Goal: Task Accomplishment & Management: Use online tool/utility

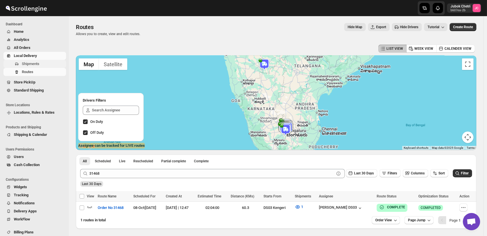
click at [37, 61] on span "Shipments" at bounding box center [43, 64] width 43 height 6
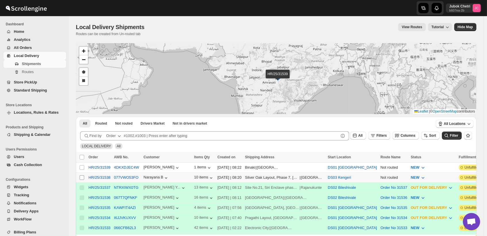
click at [83, 175] on input "Select shipment" at bounding box center [82, 177] width 5 height 5
checkbox input "true"
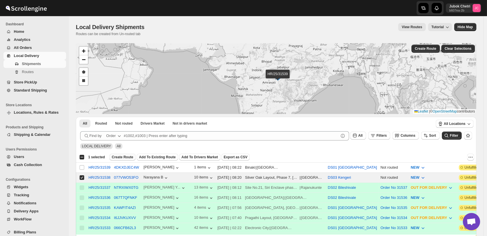
click at [124, 157] on span "Create Route" at bounding box center [123, 157] width 22 height 5
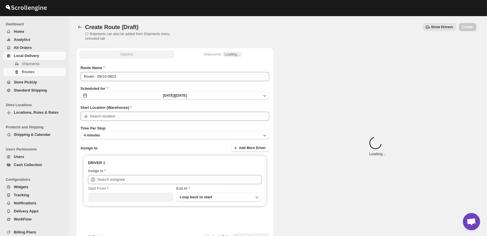
type input "DS03 Kengeri"
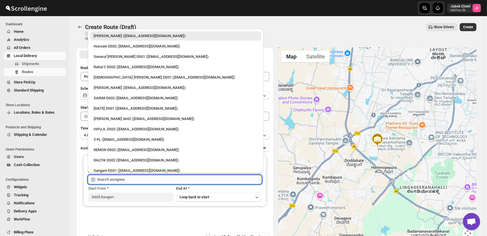
click at [120, 180] on input "text" at bounding box center [179, 179] width 165 height 9
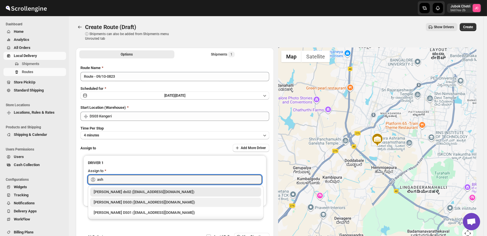
drag, startPoint x: 162, startPoint y: 201, endPoint x: 166, endPoint y: 198, distance: 4.9
click at [162, 201] on div "[PERSON_NAME] DS03 ([EMAIL_ADDRESS][DOMAIN_NAME])" at bounding box center [176, 202] width 164 height 6
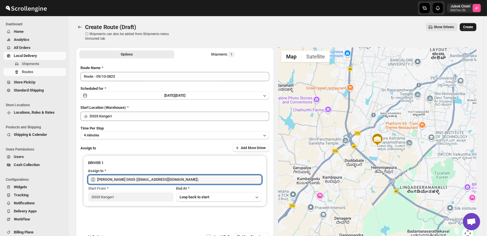
type input "[PERSON_NAME] DS03 ([EMAIL_ADDRESS][DOMAIN_NAME])"
click at [473, 28] on span "Create" at bounding box center [469, 27] width 10 height 5
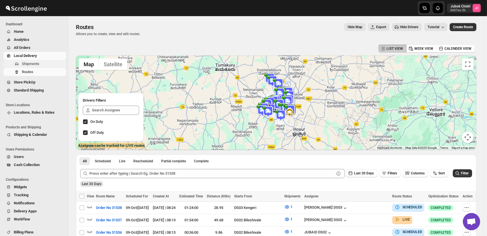
click at [32, 62] on span "Shipments" at bounding box center [31, 64] width 18 height 4
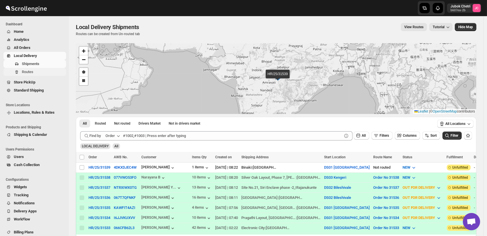
click at [30, 73] on span "Routes" at bounding box center [28, 72] width 12 height 4
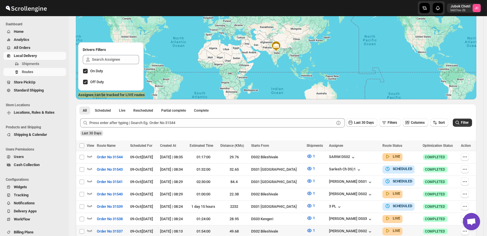
scroll to position [96, 0]
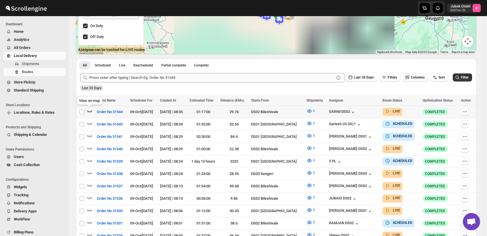
click at [88, 112] on icon "button" at bounding box center [90, 111] width 6 height 6
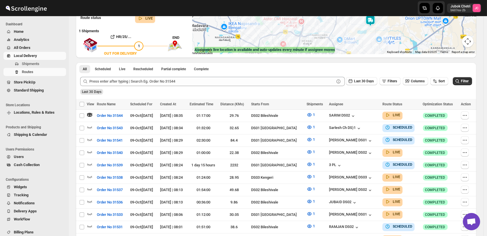
scroll to position [0, 0]
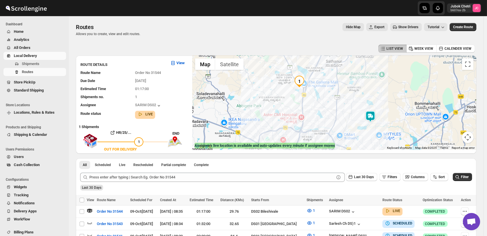
click at [372, 118] on img at bounding box center [371, 117] width 12 height 12
click at [46, 63] on span "Shipments" at bounding box center [43, 64] width 43 height 6
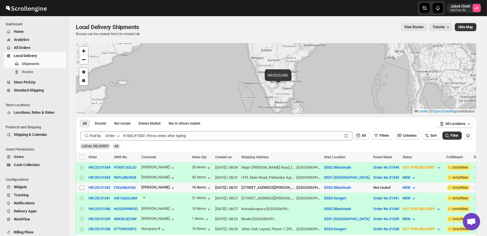
click at [81, 186] on input "Select shipment" at bounding box center [82, 187] width 5 height 5
checkbox input "true"
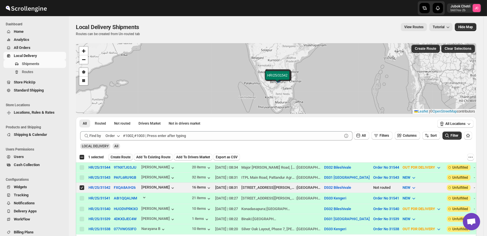
click at [123, 158] on span "Create Route" at bounding box center [121, 157] width 20 height 5
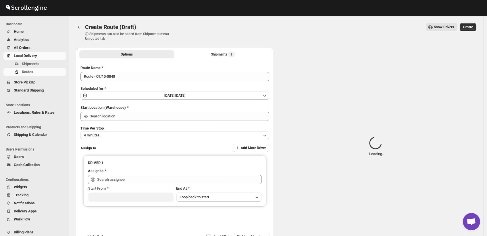
type input "DS02 Bileshivale"
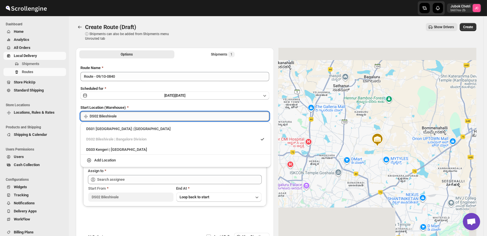
click at [131, 118] on input "DS02 Bileshivale" at bounding box center [180, 116] width 180 height 9
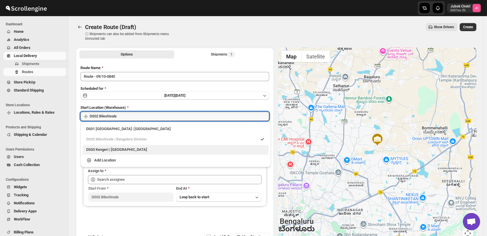
click at [105, 152] on div "DS03 Kengeri | [GEOGRAPHIC_DATA]" at bounding box center [175, 150] width 179 height 6
type input "DS03 Kengeri"
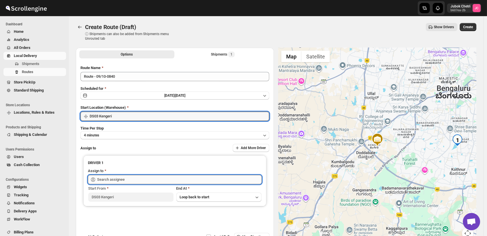
click at [129, 178] on input "text" at bounding box center [179, 179] width 165 height 9
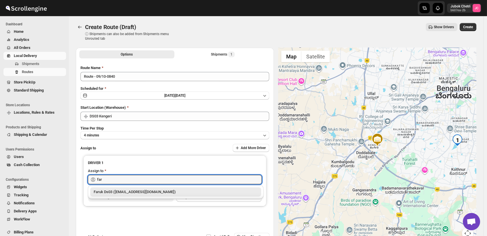
click at [146, 193] on div "Faruk Ds03 ([EMAIL_ADDRESS][DOMAIN_NAME])" at bounding box center [176, 192] width 164 height 6
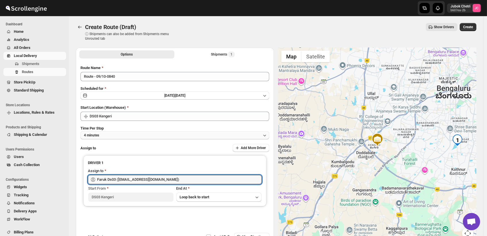
type input "Faruk Ds03 ([EMAIL_ADDRESS][DOMAIN_NAME])"
click at [131, 135] on button "4 minutes" at bounding box center [175, 135] width 189 height 8
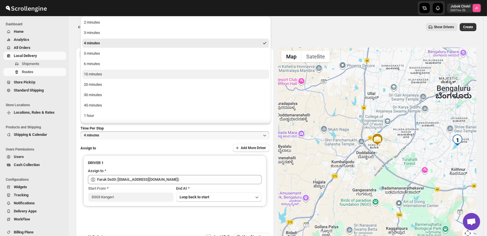
click at [87, 74] on div "10 minutes" at bounding box center [93, 74] width 18 height 6
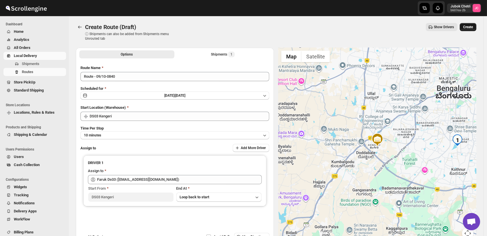
click at [473, 26] on span "Create" at bounding box center [469, 27] width 10 height 5
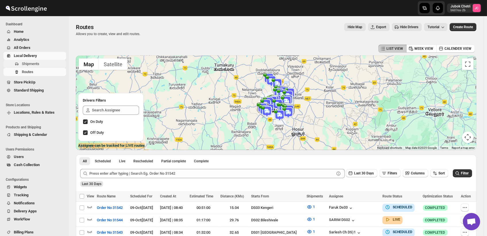
click at [52, 66] on span "Shipments" at bounding box center [43, 64] width 43 height 6
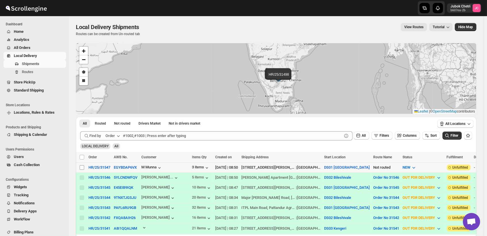
click at [81, 168] on input "Select shipment" at bounding box center [82, 167] width 5 height 5
checkbox input "true"
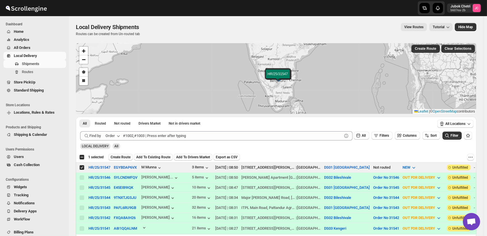
click at [121, 158] on span "Create Route" at bounding box center [121, 157] width 20 height 5
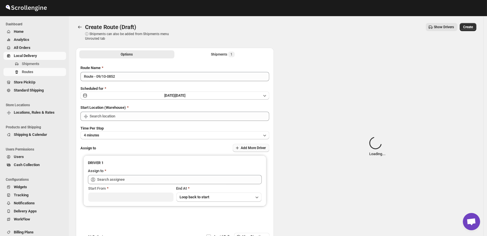
type input "DS01 [GEOGRAPHIC_DATA]"
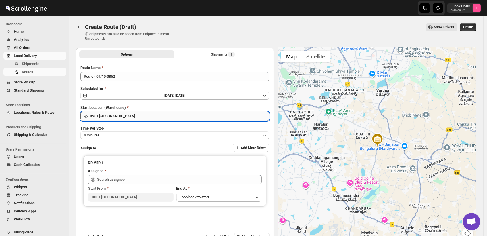
click at [127, 114] on input "DS01 [GEOGRAPHIC_DATA]" at bounding box center [180, 116] width 180 height 9
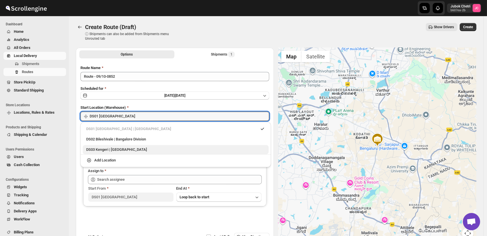
click at [128, 151] on div "DS03 Kengeri | [GEOGRAPHIC_DATA]" at bounding box center [175, 150] width 179 height 6
type input "DS03 Kengeri"
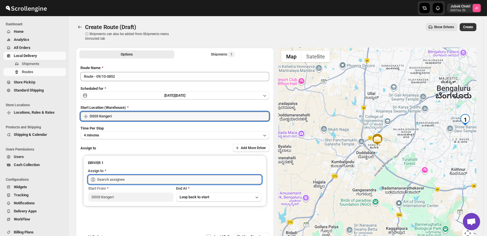
click at [125, 181] on input "text" at bounding box center [179, 179] width 165 height 9
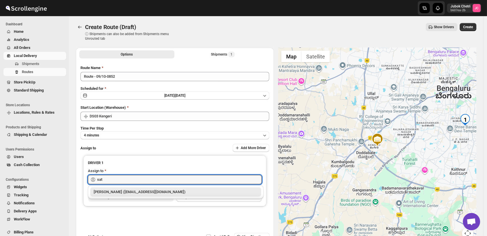
click at [162, 193] on div "[PERSON_NAME] ([EMAIL_ADDRESS][DOMAIN_NAME])" at bounding box center [176, 192] width 164 height 6
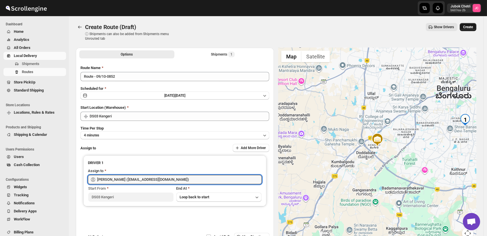
type input "[PERSON_NAME] ([EMAIL_ADDRESS][DOMAIN_NAME])"
click at [471, 28] on span "Create" at bounding box center [469, 27] width 10 height 5
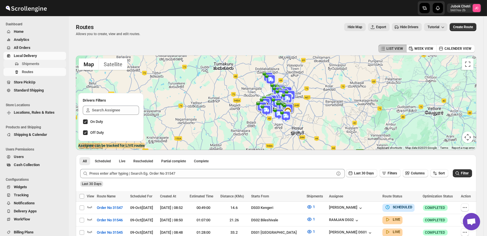
click at [49, 64] on span "Shipments" at bounding box center [43, 64] width 43 height 6
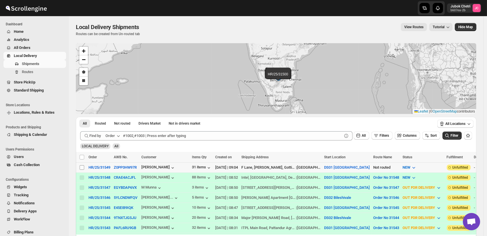
click at [80, 167] on input "Select shipment" at bounding box center [82, 167] width 5 height 5
checkbox input "true"
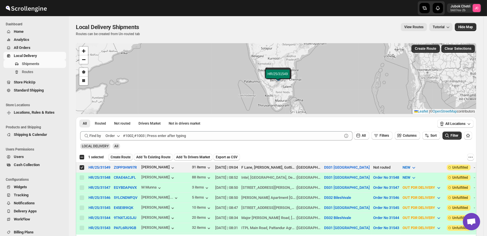
click at [118, 157] on span "Create Route" at bounding box center [121, 157] width 20 height 5
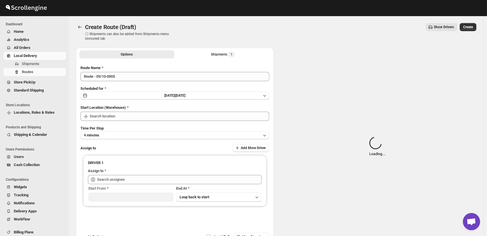
type input "DS01 [GEOGRAPHIC_DATA]"
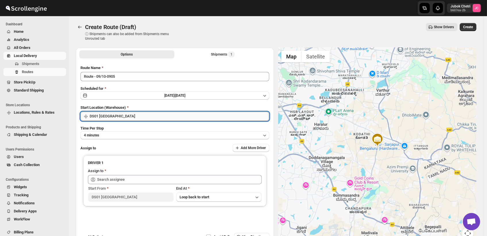
click at [132, 116] on input "DS01 [GEOGRAPHIC_DATA]" at bounding box center [180, 116] width 180 height 9
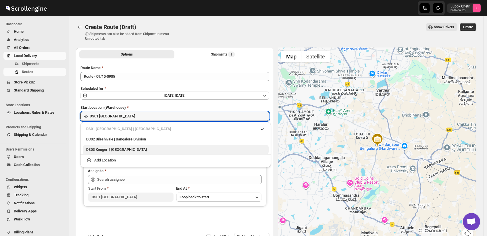
click at [129, 150] on div "DS03 Kengeri | [GEOGRAPHIC_DATA]" at bounding box center [175, 150] width 179 height 6
type input "DS03 Kengeri"
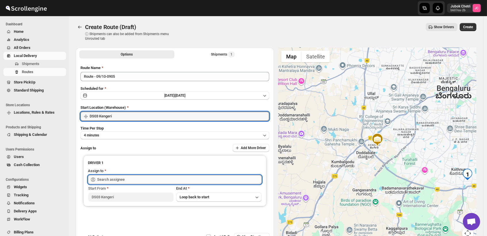
click at [127, 181] on input "text" at bounding box center [179, 179] width 165 height 9
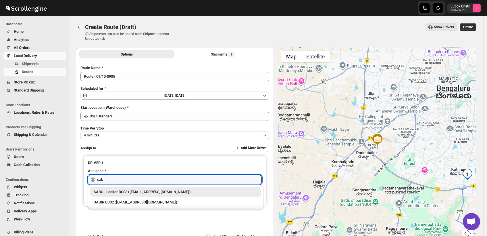
click at [149, 193] on div "SABUL Laakar DS03 ([EMAIL_ADDRESS][DOMAIN_NAME])" at bounding box center [176, 192] width 164 height 6
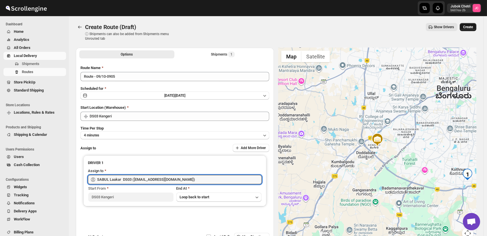
type input "SABUL Laakar DS03 ([EMAIL_ADDRESS][DOMAIN_NAME])"
click at [471, 27] on span "Create" at bounding box center [469, 27] width 10 height 5
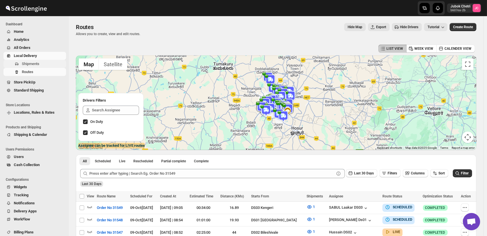
click at [44, 61] on span "Shipments" at bounding box center [43, 64] width 43 height 6
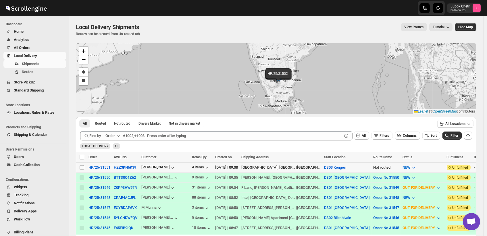
click at [83, 167] on input "Select shipment" at bounding box center [82, 167] width 5 height 5
checkbox input "true"
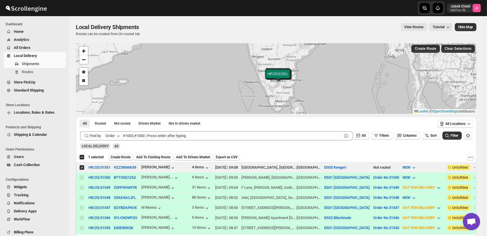
click at [126, 155] on span "Create Route" at bounding box center [121, 157] width 20 height 5
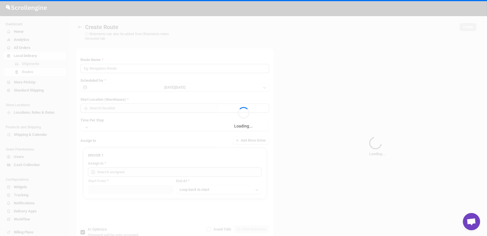
type input "Route - 09/10-0909"
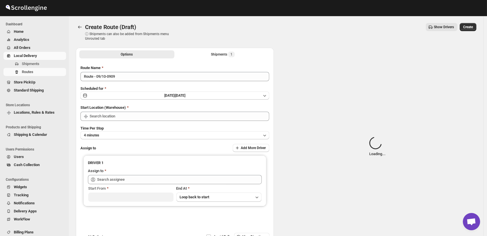
type input "DS03 Kengeri"
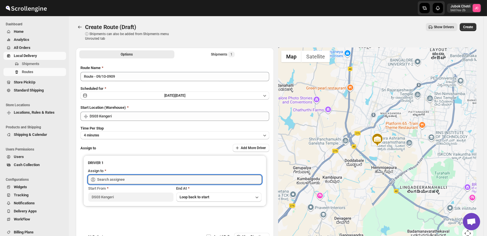
click at [126, 176] on input "text" at bounding box center [179, 179] width 165 height 9
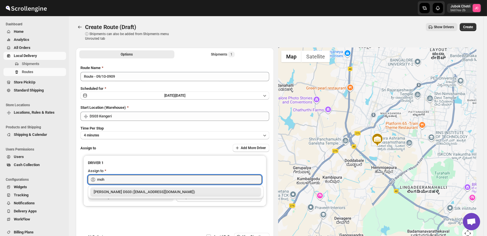
click at [172, 190] on div "[PERSON_NAME] DS03 ([EMAIL_ADDRESS][DOMAIN_NAME])" at bounding box center [176, 192] width 164 height 6
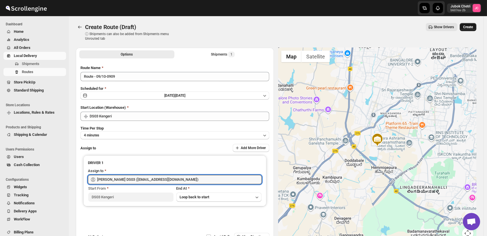
type input "[PERSON_NAME] DS03 ([EMAIL_ADDRESS][DOMAIN_NAME])"
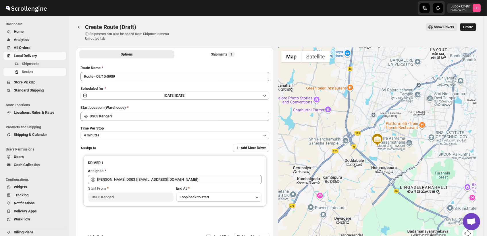
click at [473, 26] on span "Create" at bounding box center [469, 27] width 10 height 5
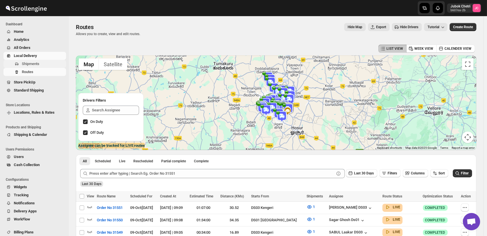
click at [45, 66] on span "Shipments" at bounding box center [43, 64] width 43 height 6
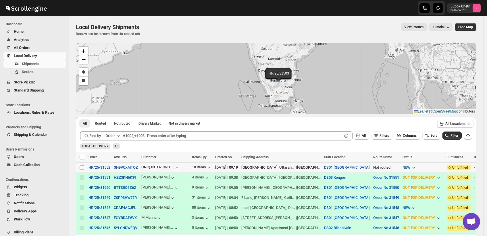
click at [83, 168] on input "Select shipment" at bounding box center [82, 167] width 5 height 5
checkbox input "true"
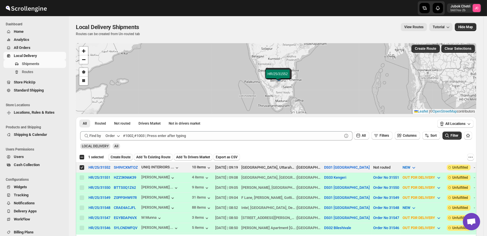
click at [124, 158] on span "Create Route" at bounding box center [121, 157] width 20 height 5
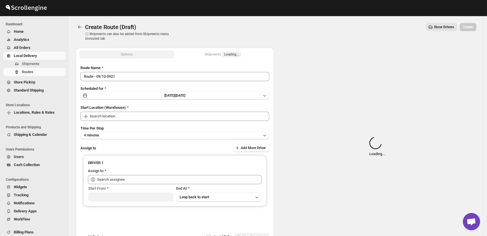
type input "DS01 [GEOGRAPHIC_DATA]"
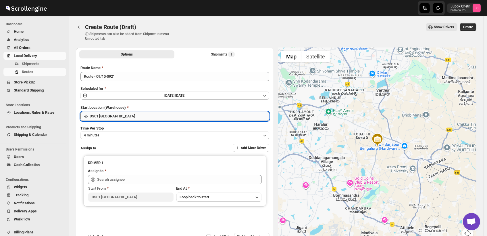
click at [152, 119] on input "DS01 [GEOGRAPHIC_DATA]" at bounding box center [180, 116] width 180 height 9
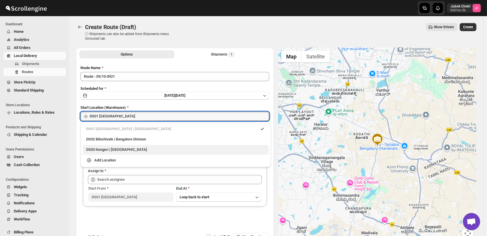
click at [121, 152] on div "DS03 Kengeri | [GEOGRAPHIC_DATA]" at bounding box center [176, 149] width 186 height 9
type input "DS03 Kengeri"
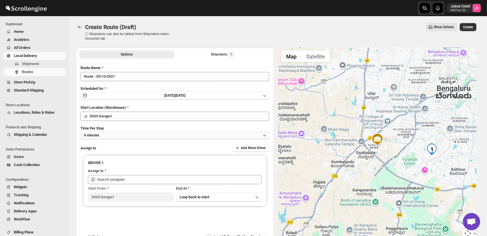
click at [140, 135] on button "4 minutes" at bounding box center [175, 135] width 189 height 8
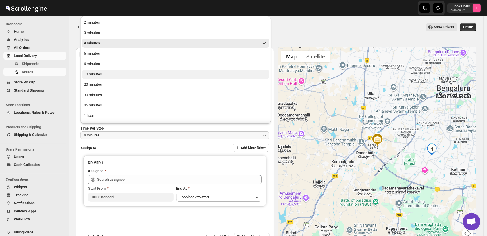
click at [98, 74] on div "10 minutes" at bounding box center [93, 74] width 18 height 6
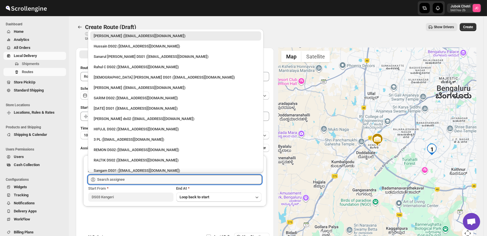
click at [119, 178] on input "text" at bounding box center [179, 179] width 165 height 9
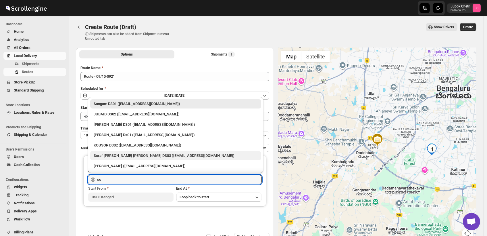
click at [124, 155] on div "Soraf [PERSON_NAME] [PERSON_NAME] DS03 ([EMAIL_ADDRESS][DOMAIN_NAME])" at bounding box center [176, 156] width 164 height 6
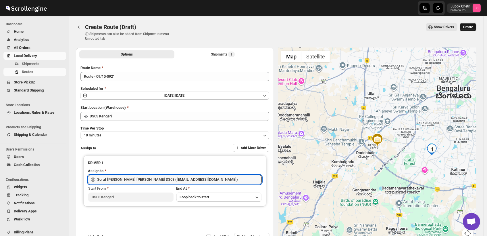
type input "Soraf [PERSON_NAME] [PERSON_NAME] DS03 ([EMAIL_ADDRESS][DOMAIN_NAME])"
click at [473, 26] on span "Create" at bounding box center [469, 27] width 10 height 5
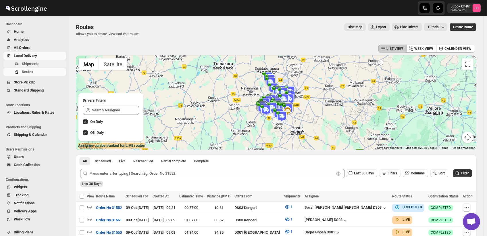
click at [39, 63] on span "Shipments" at bounding box center [31, 64] width 18 height 4
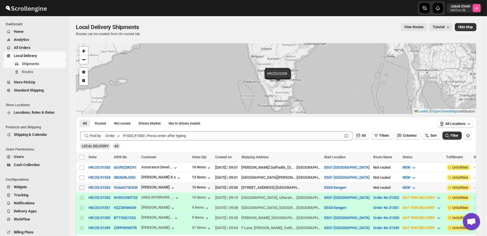
click at [81, 186] on input "Select shipment" at bounding box center [82, 187] width 5 height 5
checkbox input "true"
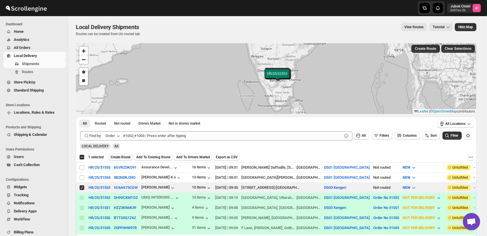
click at [120, 157] on span "Create Route" at bounding box center [121, 157] width 20 height 5
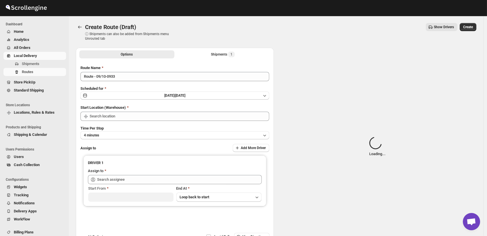
type input "DS03 Kengeri"
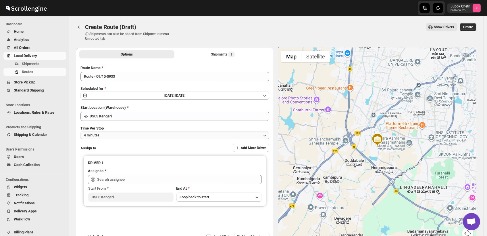
click at [136, 134] on button "4 minutes" at bounding box center [175, 135] width 189 height 8
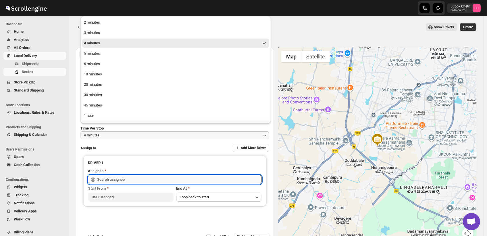
click at [115, 181] on input "text" at bounding box center [179, 179] width 165 height 9
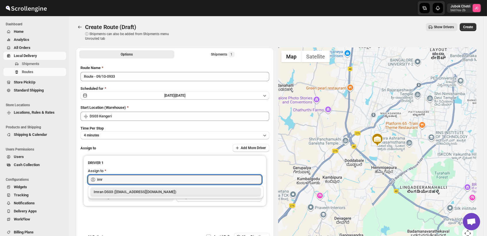
click at [118, 190] on div "Imran DS03 ([EMAIL_ADDRESS][DOMAIN_NAME])" at bounding box center [176, 192] width 164 height 6
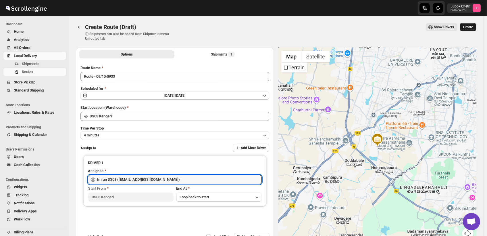
type input "Imran DS03 ([EMAIL_ADDRESS][DOMAIN_NAME])"
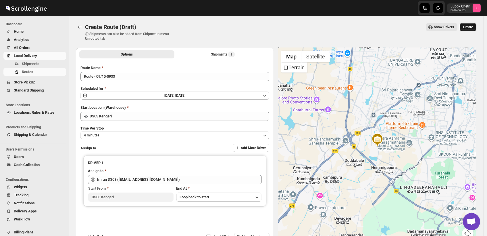
click at [473, 26] on span "Create" at bounding box center [469, 27] width 10 height 5
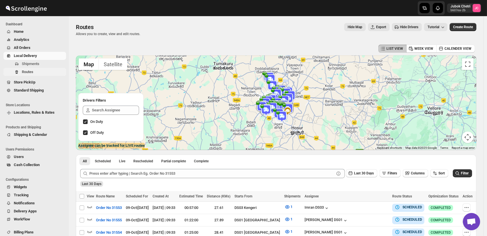
click at [44, 71] on span "Routes" at bounding box center [43, 72] width 43 height 6
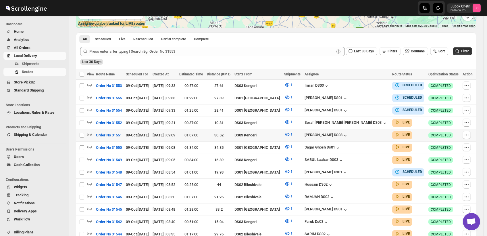
scroll to position [128, 0]
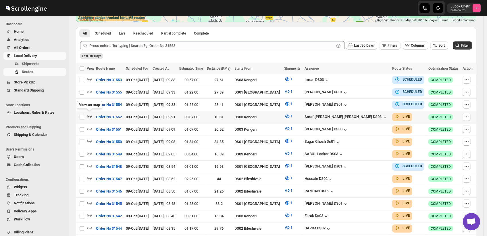
click at [88, 117] on icon "button" at bounding box center [90, 116] width 6 height 6
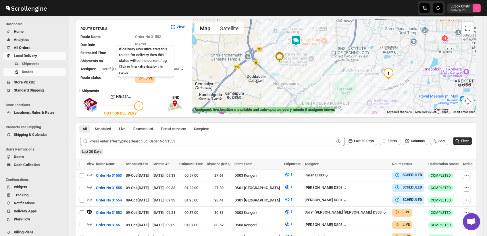
scroll to position [0, 0]
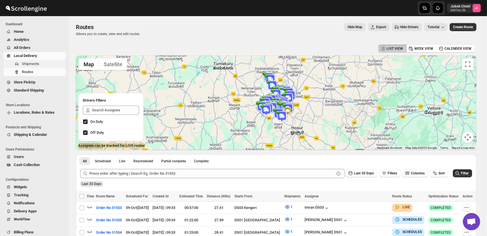
click at [46, 64] on span "Shipments" at bounding box center [43, 64] width 43 height 6
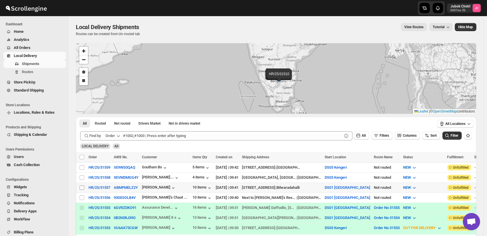
click at [82, 186] on input "Select shipment" at bounding box center [82, 187] width 5 height 5
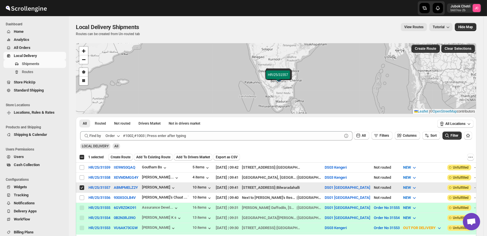
click at [82, 186] on input "Select shipment" at bounding box center [82, 187] width 5 height 5
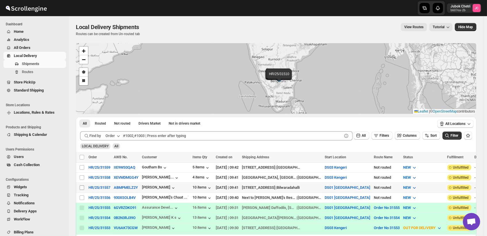
click at [84, 185] on input "Select shipment" at bounding box center [82, 187] width 5 height 5
checkbox input "true"
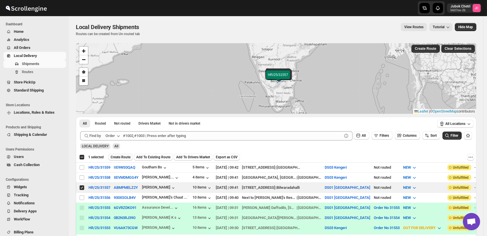
click at [127, 158] on span "Create Route" at bounding box center [121, 157] width 20 height 5
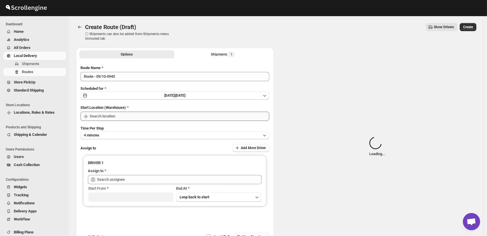
type input "DS01 [GEOGRAPHIC_DATA]"
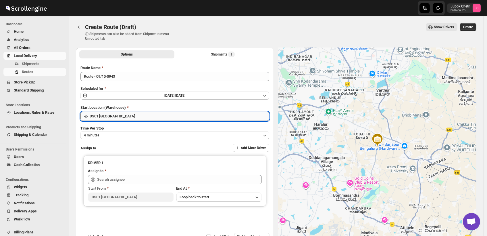
click at [144, 116] on input "DS01 [GEOGRAPHIC_DATA]" at bounding box center [180, 116] width 180 height 9
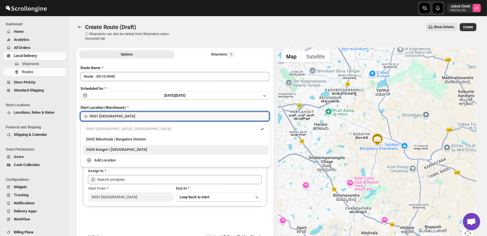
click at [138, 146] on div "DS03 Kengeri | [GEOGRAPHIC_DATA]" at bounding box center [176, 149] width 186 height 9
type input "DS03 Kengeri"
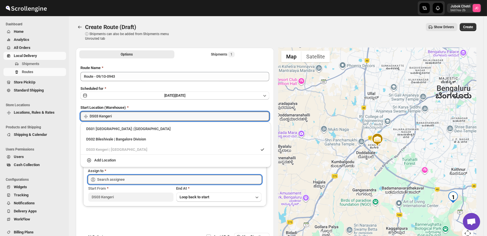
click at [129, 181] on input "text" at bounding box center [179, 179] width 165 height 9
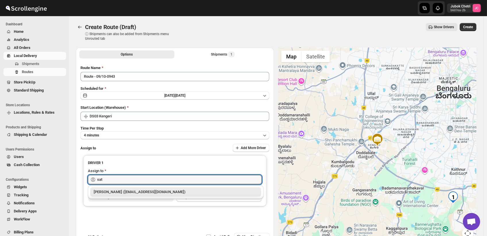
click at [131, 189] on div "[PERSON_NAME] ([EMAIL_ADDRESS][DOMAIN_NAME])" at bounding box center [176, 192] width 164 height 6
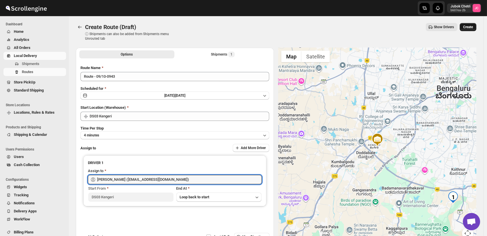
type input "[PERSON_NAME] ([EMAIL_ADDRESS][DOMAIN_NAME])"
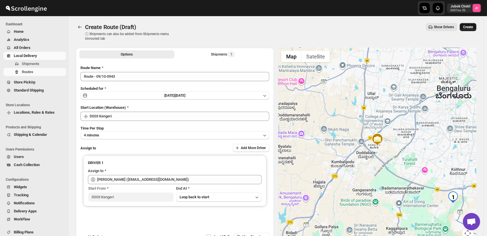
click at [470, 26] on span "Create" at bounding box center [469, 27] width 10 height 5
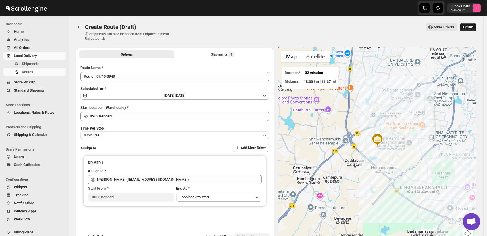
click at [470, 25] on span "Create" at bounding box center [469, 27] width 10 height 5
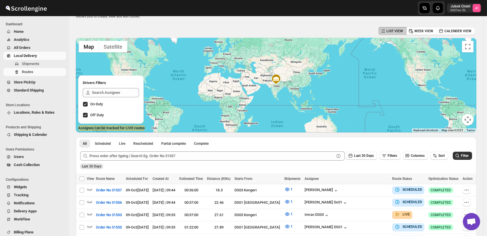
scroll to position [32, 0]
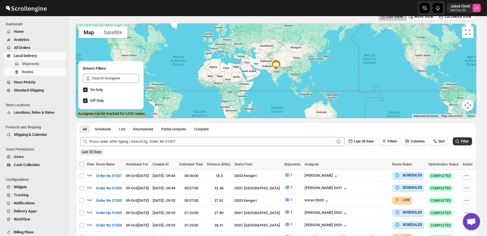
click at [43, 66] on span "Shipments" at bounding box center [43, 64] width 43 height 6
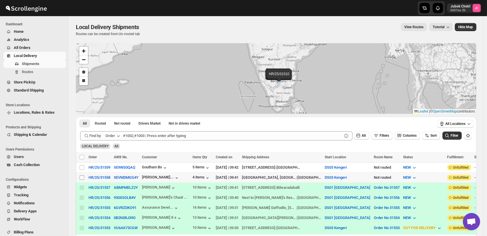
click at [81, 176] on input "Select shipment" at bounding box center [82, 177] width 5 height 5
checkbox input "true"
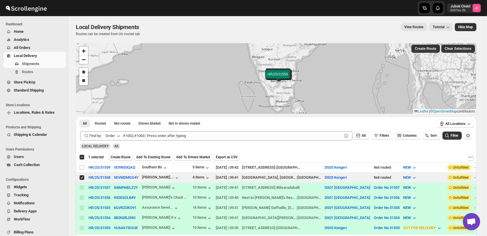
click at [123, 156] on span "Create Route" at bounding box center [121, 157] width 20 height 5
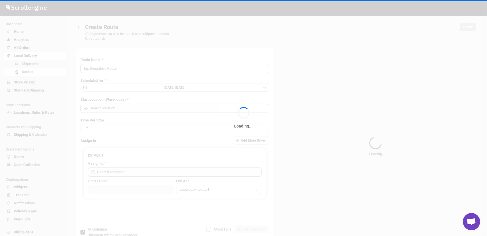
type input "Route - 09/10-0945"
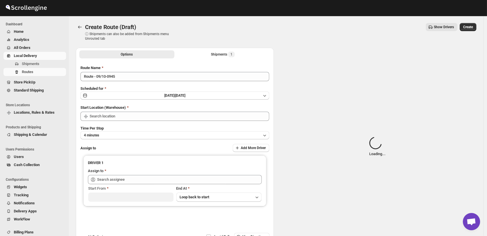
type input "DS03 Kengeri"
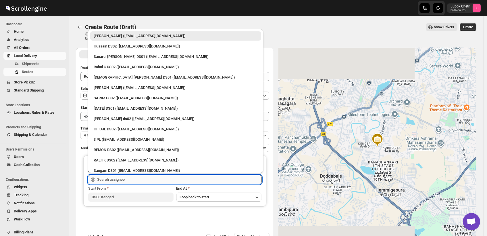
click at [127, 175] on input "text" at bounding box center [179, 179] width 165 height 9
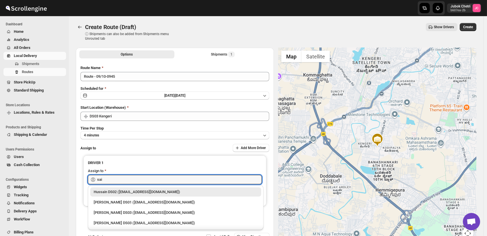
click at [139, 211] on div "[PERSON_NAME] DS03 ([EMAIL_ADDRESS][DOMAIN_NAME])" at bounding box center [176, 213] width 164 height 6
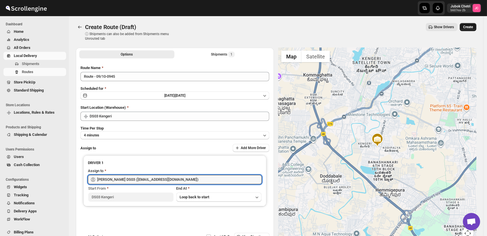
type input "[PERSON_NAME] DS03 ([EMAIL_ADDRESS][DOMAIN_NAME])"
click at [473, 26] on span "Create" at bounding box center [469, 27] width 10 height 5
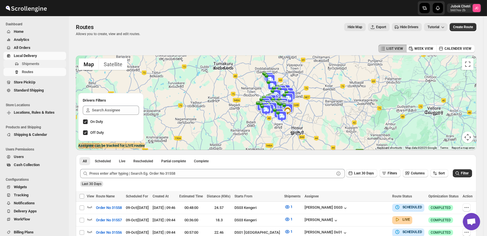
click at [47, 63] on span "Shipments" at bounding box center [43, 64] width 43 height 6
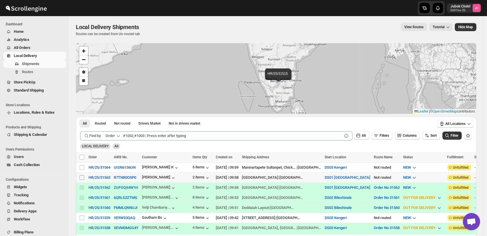
click at [80, 175] on input "Select shipment" at bounding box center [82, 177] width 5 height 5
checkbox input "true"
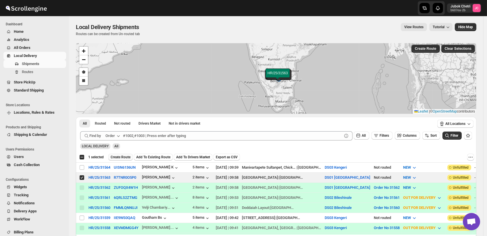
click at [125, 157] on span "Create Route" at bounding box center [121, 157] width 20 height 5
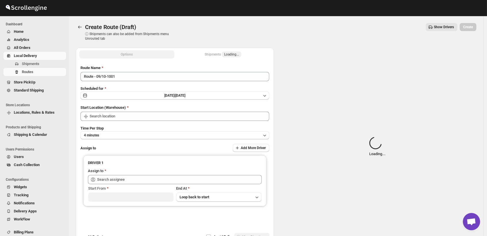
type input "DS01 [GEOGRAPHIC_DATA]"
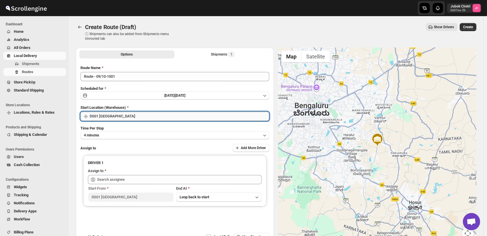
click at [145, 112] on input "DS01 [GEOGRAPHIC_DATA]" at bounding box center [180, 116] width 180 height 9
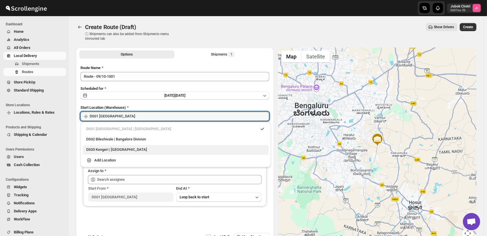
click at [137, 152] on div "DS03 Kengeri | [GEOGRAPHIC_DATA]" at bounding box center [175, 150] width 179 height 6
type input "DS03 Kengeri"
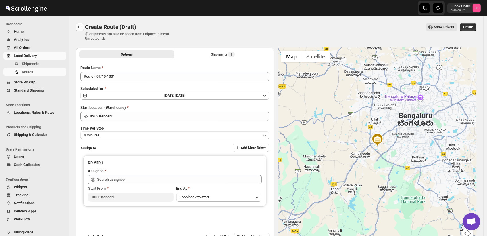
click at [80, 26] on icon "Routes" at bounding box center [80, 27] width 6 height 6
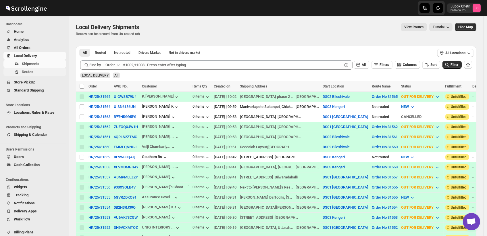
click at [38, 72] on span "Routes" at bounding box center [43, 72] width 43 height 6
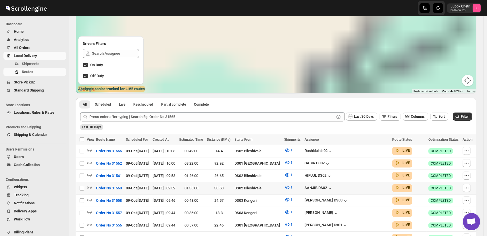
scroll to position [64, 0]
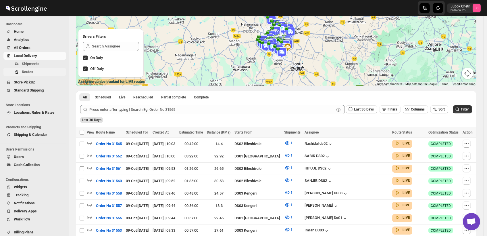
click at [35, 74] on span "Routes" at bounding box center [43, 72] width 43 height 6
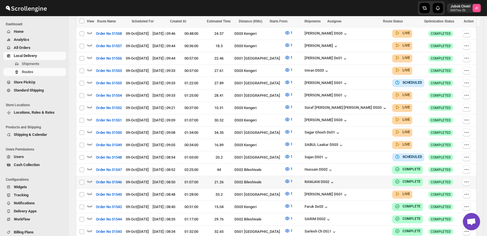
scroll to position [192, 0]
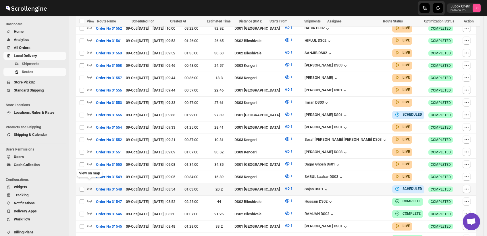
click at [92, 188] on icon "button" at bounding box center [89, 189] width 5 height 2
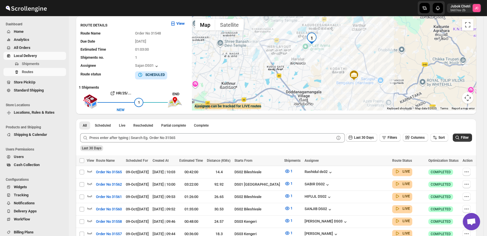
scroll to position [0, 0]
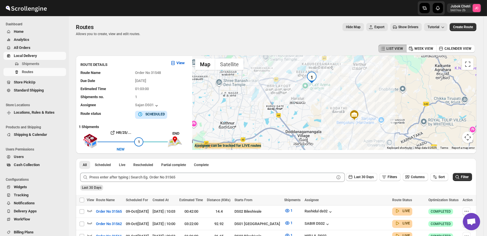
click at [357, 117] on img at bounding box center [355, 115] width 12 height 12
click at [329, 120] on div "Warehouse HomeRun Chandapura Main Road Dommasandra, 562125" at bounding box center [334, 103] width 284 height 94
click at [257, 104] on div "Warehouse HomeRun Chandapura Main Road Dommasandra, 562125" at bounding box center [334, 103] width 284 height 94
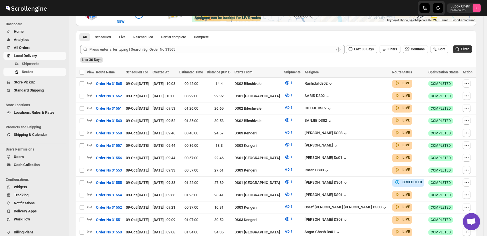
scroll to position [160, 0]
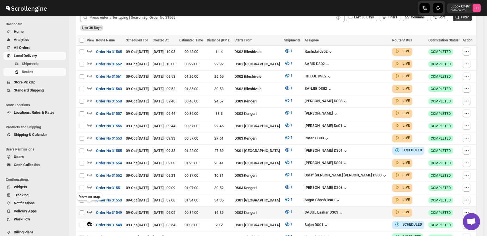
click at [90, 211] on icon "button" at bounding box center [89, 212] width 5 height 2
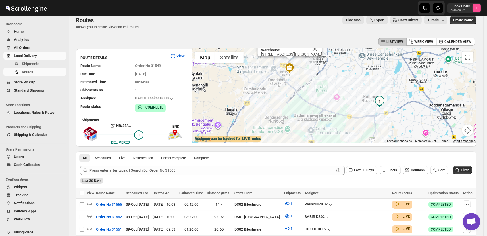
scroll to position [0, 0]
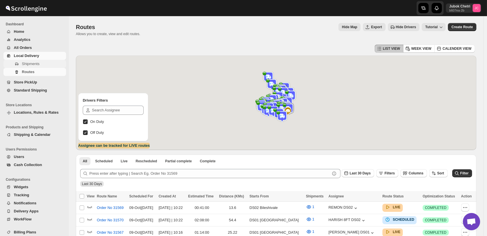
click at [39, 63] on span "Shipments" at bounding box center [43, 64] width 43 height 6
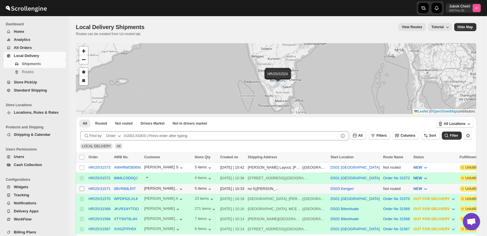
click at [81, 188] on input "Select shipment" at bounding box center [82, 188] width 5 height 5
checkbox input "true"
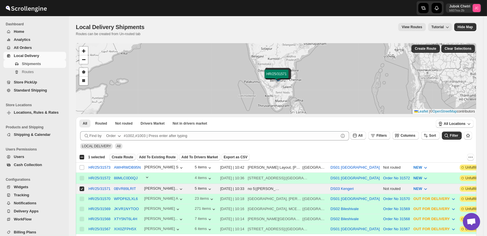
click at [125, 157] on span "Create Route" at bounding box center [123, 157] width 22 height 5
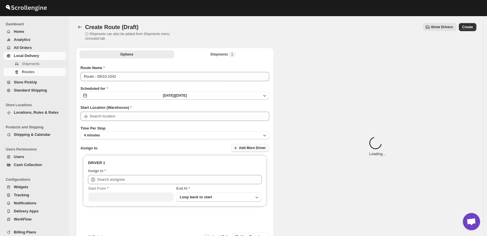
type input "DS03 Kengeri"
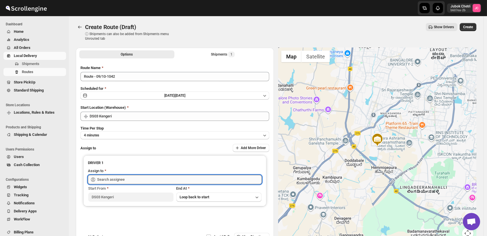
click at [143, 179] on input "text" at bounding box center [179, 179] width 165 height 9
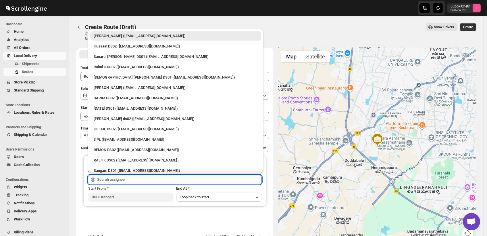
click at [145, 180] on input "text" at bounding box center [179, 179] width 165 height 9
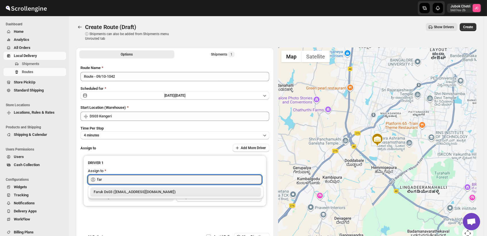
click at [154, 195] on div "Faruk Ds03 ([EMAIL_ADDRESS][DOMAIN_NAME])" at bounding box center [175, 191] width 171 height 9
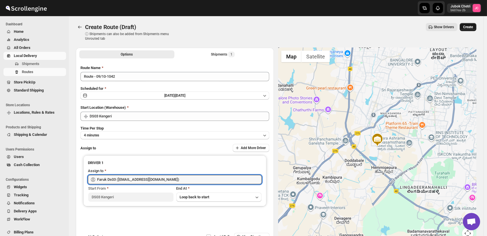
type input "Faruk Ds03 ([EMAIL_ADDRESS][DOMAIN_NAME])"
click at [473, 26] on span "Create" at bounding box center [469, 27] width 10 height 5
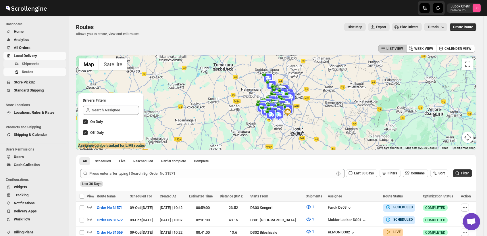
click at [43, 64] on span "Shipments" at bounding box center [43, 64] width 43 height 6
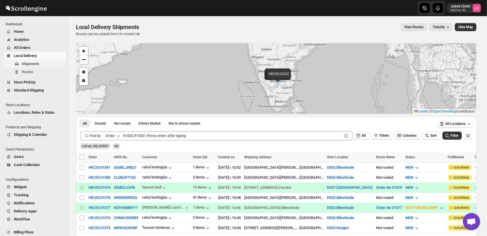
click at [39, 63] on span "Shipments" at bounding box center [31, 64] width 18 height 4
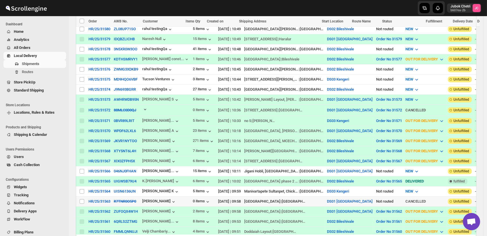
scroll to position [160, 0]
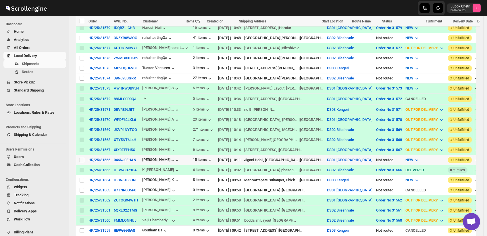
click at [82, 158] on input "Select shipment" at bounding box center [82, 160] width 5 height 5
checkbox input "true"
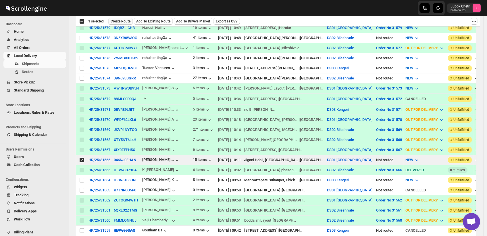
click at [124, 19] on span "Create Route" at bounding box center [121, 21] width 20 height 5
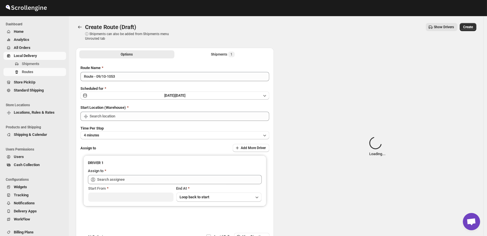
type input "DS01 [GEOGRAPHIC_DATA]"
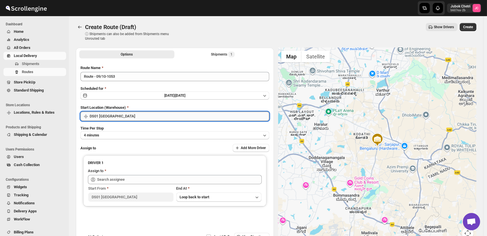
click at [134, 112] on input "DS01 [GEOGRAPHIC_DATA]" at bounding box center [180, 116] width 180 height 9
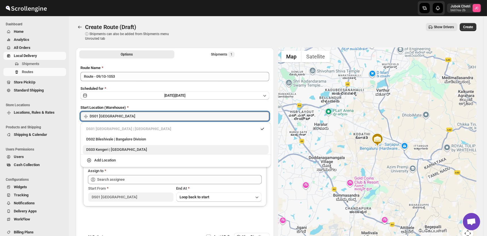
click at [118, 151] on div "DS03 Kengeri | Bengaluru" at bounding box center [175, 150] width 179 height 6
type input "DS03 Kengeri"
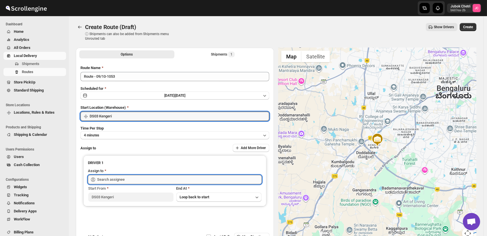
click at [113, 176] on input "text" at bounding box center [179, 179] width 165 height 9
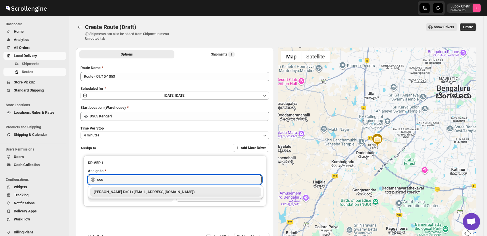
click at [120, 194] on div "[PERSON_NAME] Ds01 ([EMAIL_ADDRESS][DOMAIN_NAME])" at bounding box center [176, 192] width 164 height 6
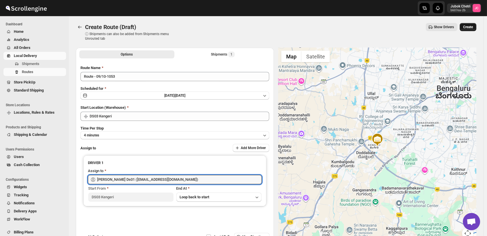
type input "[PERSON_NAME] Ds01 ([EMAIL_ADDRESS][DOMAIN_NAME])"
click at [473, 26] on span "Create" at bounding box center [469, 27] width 10 height 5
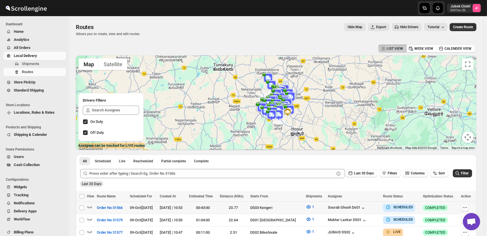
click at [467, 208] on icon "button" at bounding box center [465, 207] width 6 height 6
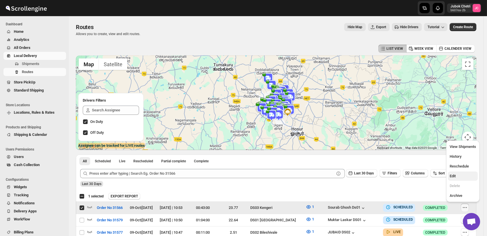
click at [461, 179] on button "Edit" at bounding box center [463, 175] width 30 height 9
checkbox input "false"
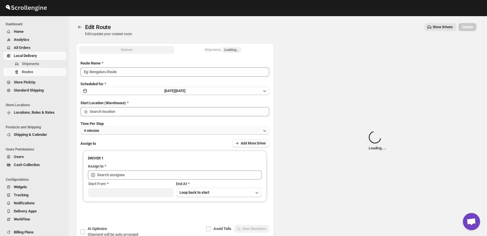
type input "Order No 31566"
type input "DS03 Kengeri"
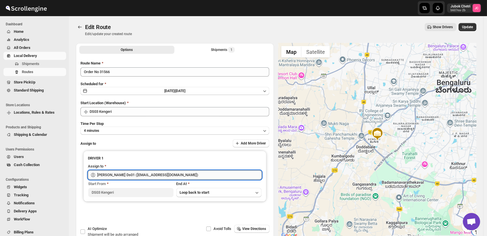
click at [175, 176] on input "[PERSON_NAME] Ds01 ([EMAIL_ADDRESS][DOMAIN_NAME])" at bounding box center [179, 174] width 165 height 9
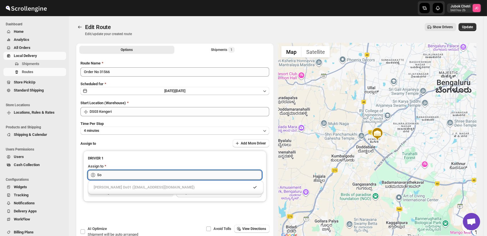
type input "S"
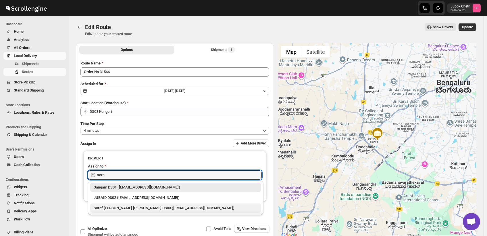
click at [150, 208] on div "Soraf [PERSON_NAME] [PERSON_NAME] DS03 ([EMAIL_ADDRESS][DOMAIN_NAME])" at bounding box center [176, 208] width 164 height 6
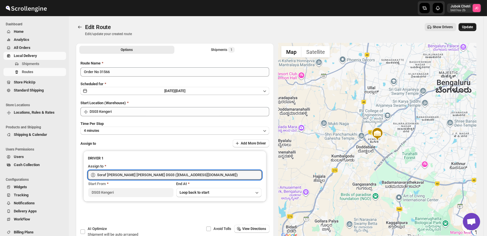
type input "Soraf [PERSON_NAME] [PERSON_NAME] DS03 ([EMAIL_ADDRESS][DOMAIN_NAME])"
click at [472, 28] on span "Update" at bounding box center [467, 27] width 11 height 5
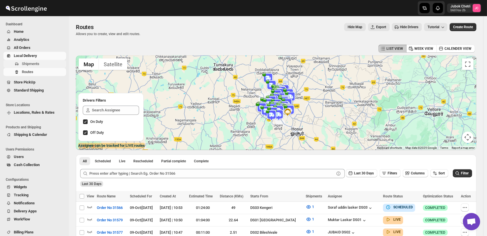
click at [38, 62] on span "Shipments" at bounding box center [31, 64] width 18 height 4
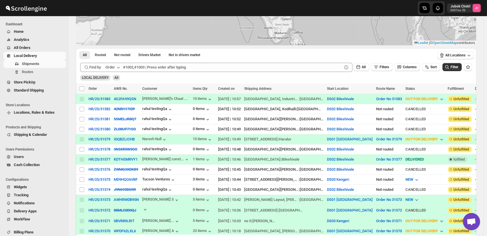
scroll to position [69, 0]
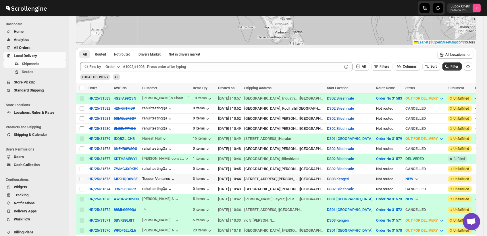
click at [80, 177] on input "Select shipment" at bounding box center [82, 179] width 5 height 5
checkbox input "true"
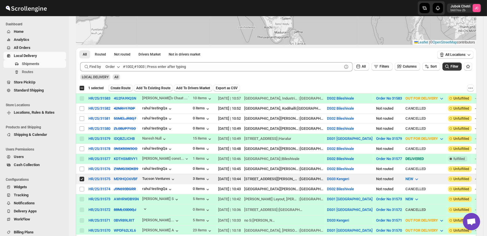
click at [122, 86] on span "Create Route" at bounding box center [121, 88] width 20 height 5
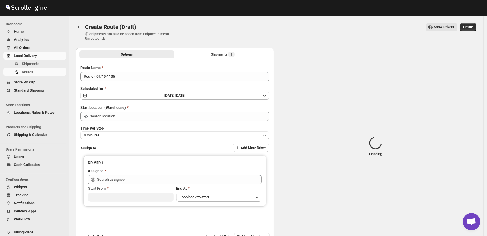
type input "DS03 Kengeri"
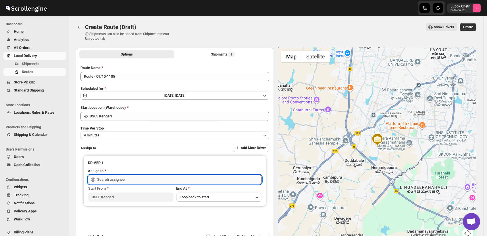
click at [122, 177] on input "text" at bounding box center [179, 179] width 165 height 9
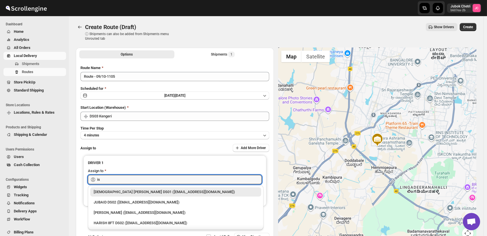
type input "i"
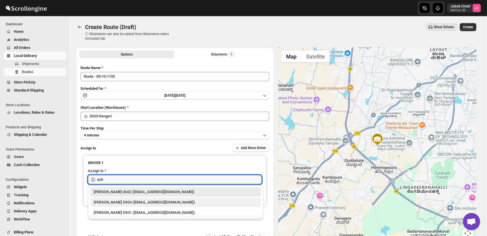
click at [140, 201] on div "[PERSON_NAME] DS03 ([EMAIL_ADDRESS][DOMAIN_NAME])" at bounding box center [176, 202] width 164 height 6
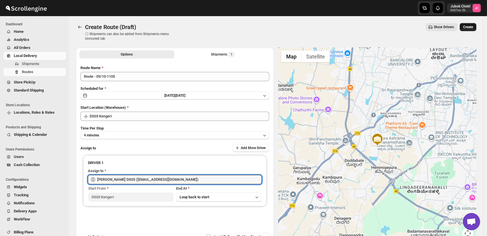
type input "[PERSON_NAME] DS03 ([EMAIL_ADDRESS][DOMAIN_NAME])"
click at [475, 23] on button "Create" at bounding box center [468, 27] width 17 height 8
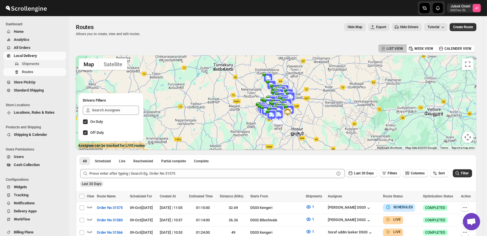
click at [28, 63] on span "Shipments" at bounding box center [31, 64] width 18 height 4
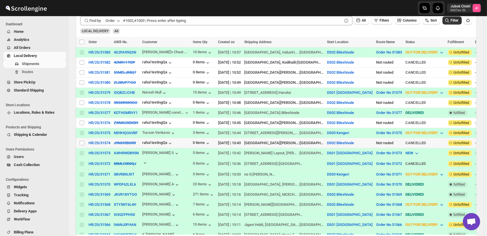
scroll to position [128, 0]
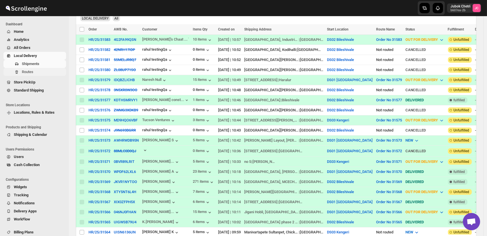
click at [35, 69] on span "Routes" at bounding box center [43, 72] width 43 height 6
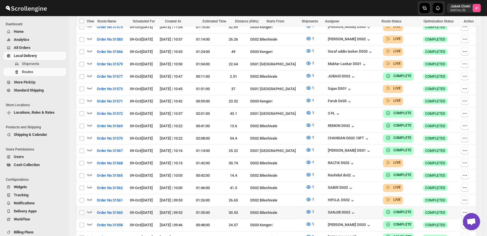
scroll to position [192, 0]
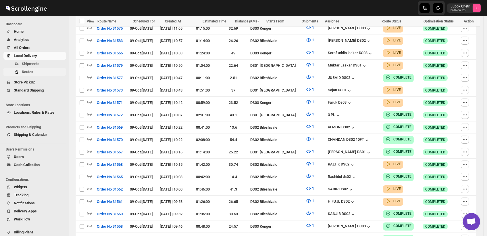
click at [37, 71] on span "Routes" at bounding box center [43, 72] width 43 height 6
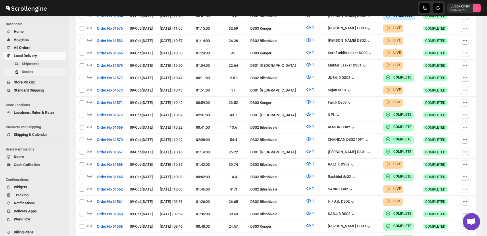
scroll to position [0, 0]
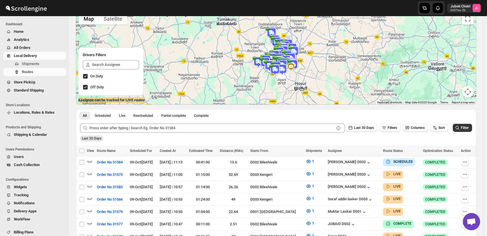
scroll to position [32, 0]
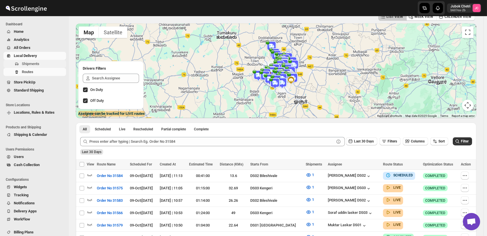
click at [36, 62] on span "Shipments" at bounding box center [31, 64] width 18 height 4
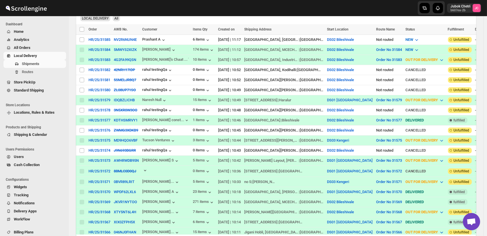
scroll to position [160, 0]
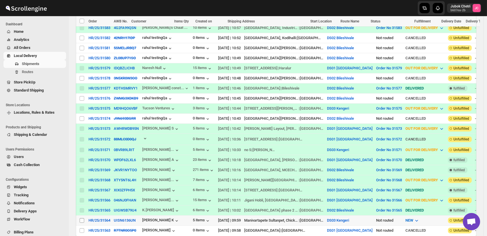
click at [81, 218] on input "Select shipment" at bounding box center [82, 220] width 5 height 5
checkbox input "true"
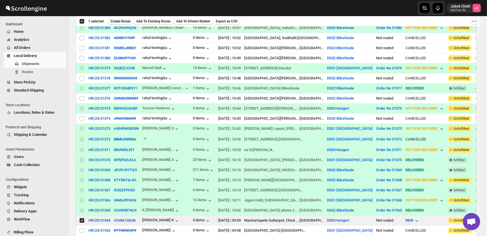
click at [120, 21] on span "Create Route" at bounding box center [121, 21] width 20 height 5
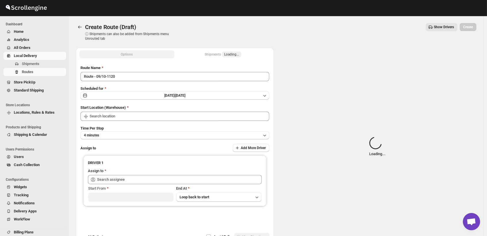
type input "DS03 Kengeri"
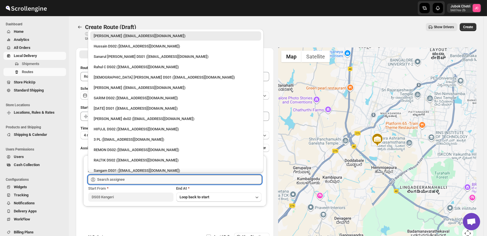
click at [134, 178] on input "text" at bounding box center [179, 179] width 165 height 9
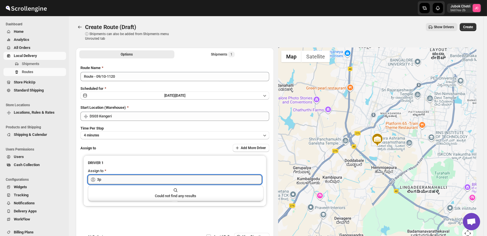
type input "3"
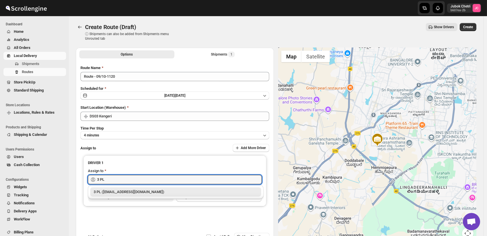
click at [130, 192] on div "3 PL ([EMAIL_ADDRESS][DOMAIN_NAME])" at bounding box center [176, 192] width 164 height 6
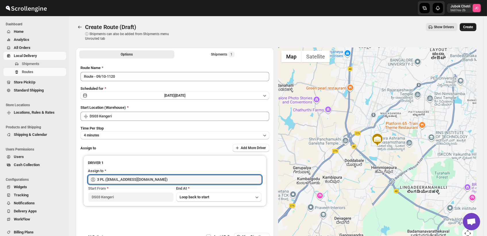
type input "3 PL ([EMAIL_ADDRESS][DOMAIN_NAME])"
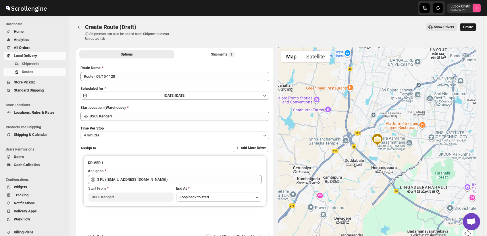
click at [469, 26] on span "Create" at bounding box center [469, 27] width 10 height 5
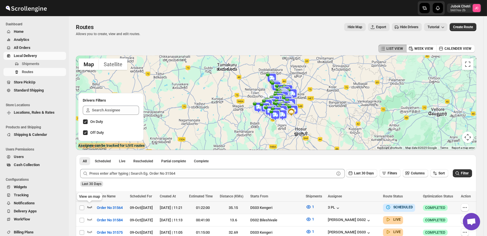
click at [90, 206] on icon "button" at bounding box center [90, 207] width 6 height 6
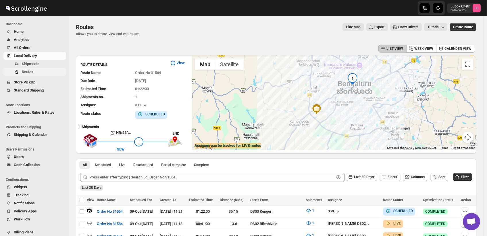
click at [37, 68] on button "Routes" at bounding box center [34, 72] width 63 height 8
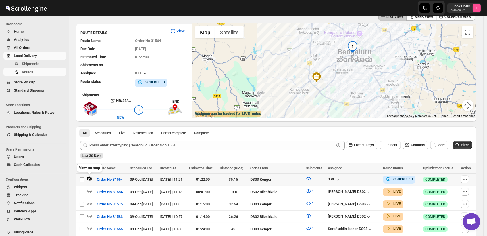
click at [90, 178] on icon "button" at bounding box center [90, 179] width 2 height 2
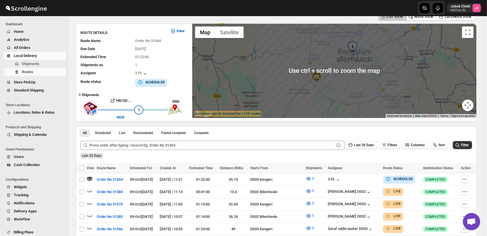
click at [335, 90] on div at bounding box center [334, 71] width 284 height 94
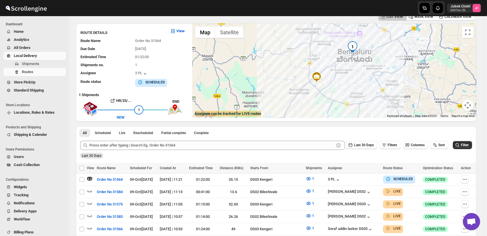
click at [332, 71] on div at bounding box center [334, 71] width 284 height 94
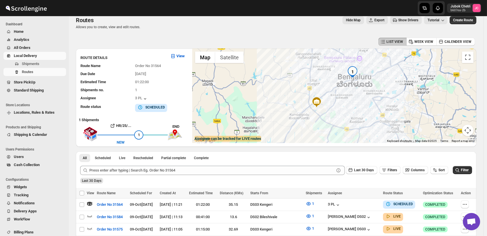
scroll to position [0, 0]
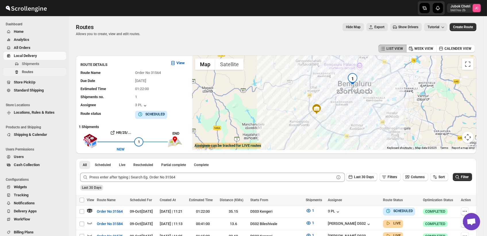
click at [39, 72] on span "Routes" at bounding box center [43, 72] width 43 height 6
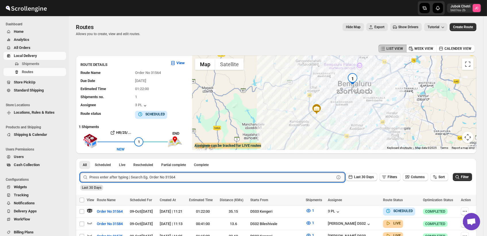
click at [131, 179] on input "text" at bounding box center [211, 177] width 245 height 9
type input "31551"
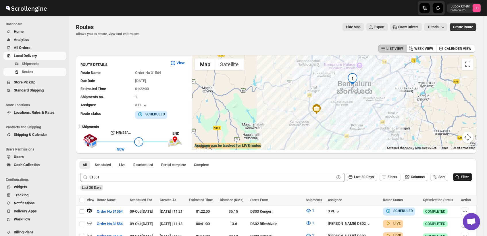
click at [469, 177] on span "Filter" at bounding box center [465, 177] width 8 height 4
